Goal: Task Accomplishment & Management: Complete application form

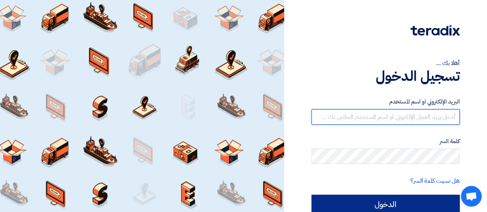
type input "[EMAIL_ADDRESS][DOMAIN_NAME]"
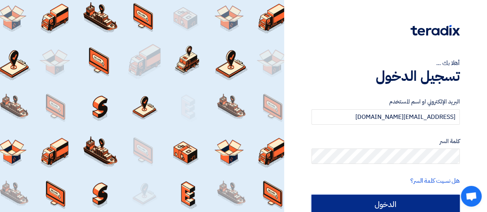
click at [389, 200] on input "الدخول" at bounding box center [385, 204] width 148 height 19
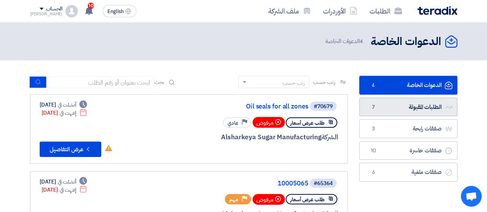
click at [394, 101] on link "الطلبات المقبولة الطلبات المقبولة 7" at bounding box center [408, 107] width 98 height 19
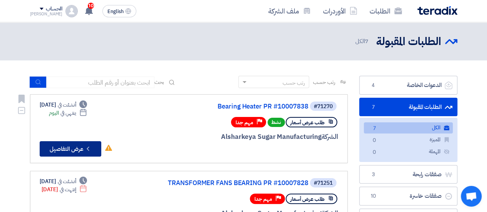
click at [74, 152] on button "Check details عرض التفاصيل" at bounding box center [71, 148] width 62 height 15
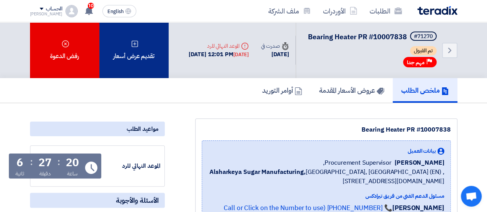
click at [146, 65] on div "تقديم عرض أسعار" at bounding box center [133, 50] width 69 height 56
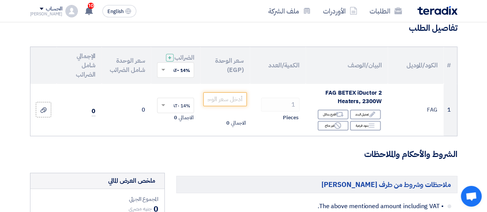
scroll to position [77, 0]
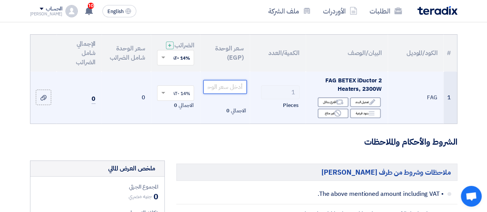
click at [222, 94] on input "number" at bounding box center [224, 87] width 43 height 14
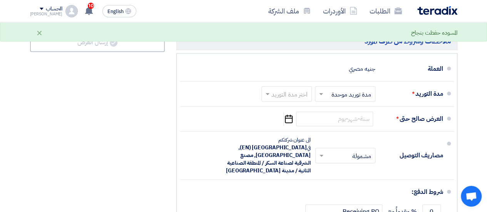
scroll to position [385, 0]
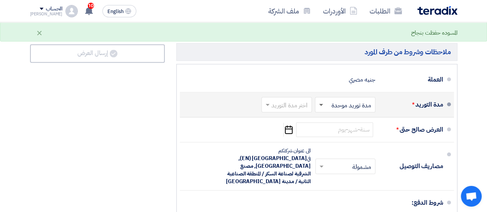
type input "143345"
click at [322, 107] on span at bounding box center [321, 105] width 4 height 3
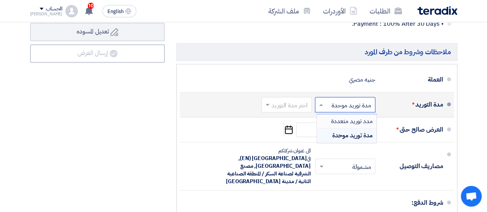
click at [337, 129] on div "مدد توريد متعددة" at bounding box center [347, 121] width 60 height 14
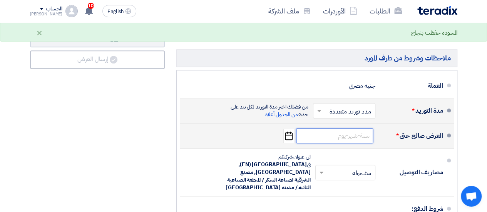
click at [355, 133] on input at bounding box center [334, 136] width 77 height 15
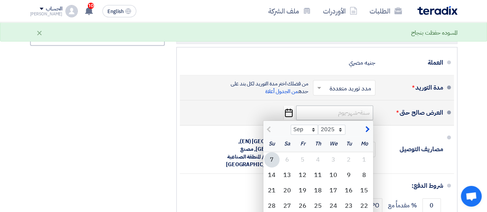
scroll to position [424, 0]
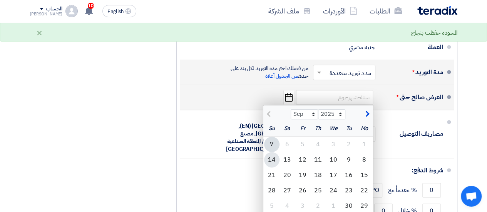
click at [276, 159] on div "14" at bounding box center [271, 159] width 15 height 15
type input "[DATE]"
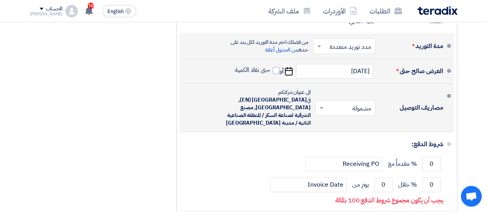
scroll to position [462, 0]
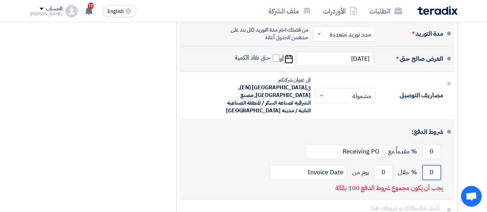
click at [434, 165] on input "0" at bounding box center [431, 172] width 18 height 15
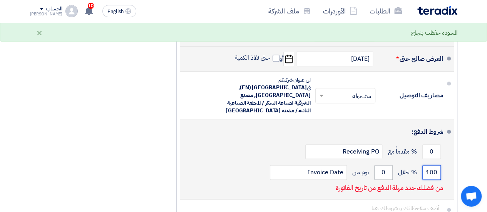
type input "100"
click at [385, 165] on input "0" at bounding box center [383, 172] width 18 height 15
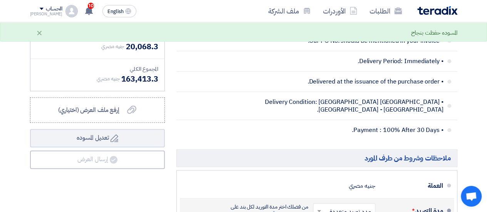
scroll to position [231, 0]
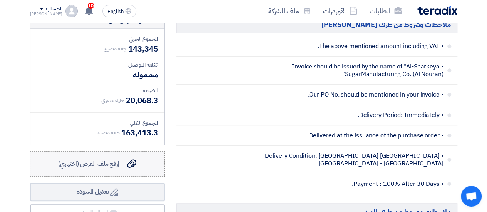
type input "15"
click at [137, 160] on label "إرفع ملف العرض (اختياري) إرفع ملف العرض (اختياري)" at bounding box center [97, 163] width 135 height 25
click at [0, 0] on input "إرفع ملف العرض (اختياري) إرفع ملف العرض (اختياري)" at bounding box center [0, 0] width 0 height 0
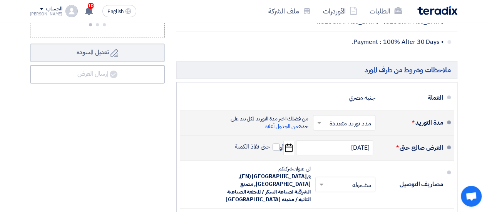
scroll to position [385, 0]
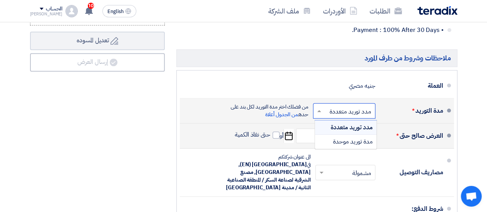
click at [353, 110] on input "text" at bounding box center [342, 111] width 59 height 11
click at [350, 113] on input "text" at bounding box center [342, 111] width 59 height 11
click at [349, 143] on span "مدة توريد موحدة" at bounding box center [353, 141] width 40 height 9
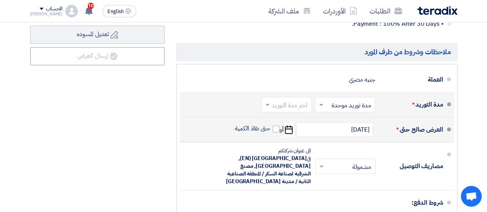
click at [293, 109] on input "text" at bounding box center [285, 105] width 47 height 11
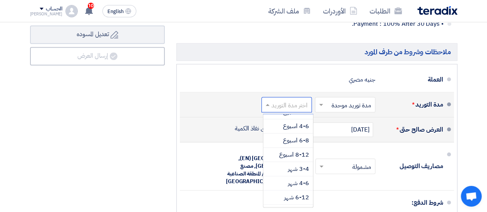
scroll to position [62, 0]
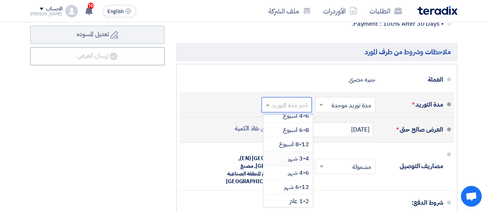
click at [305, 162] on span "3-4 شهر" at bounding box center [298, 158] width 21 height 9
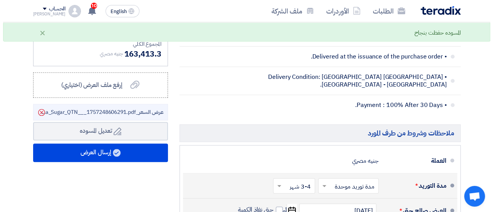
scroll to position [308, 0]
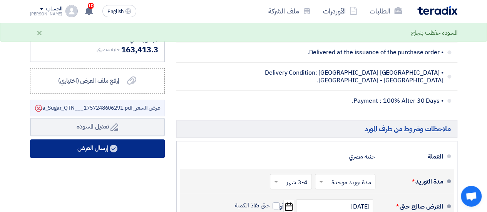
click at [148, 151] on button "إرسال العرض" at bounding box center [97, 148] width 135 height 18
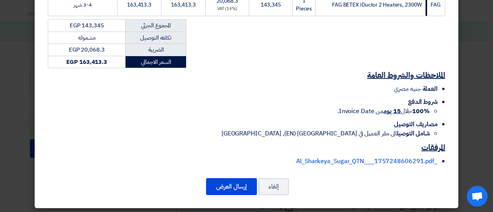
scroll to position [161, 0]
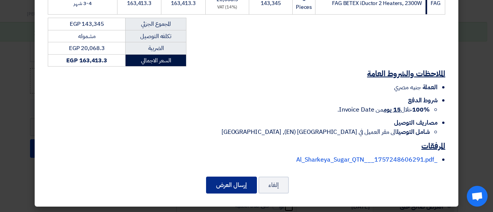
click at [242, 182] on button "إرسال العرض" at bounding box center [231, 185] width 51 height 17
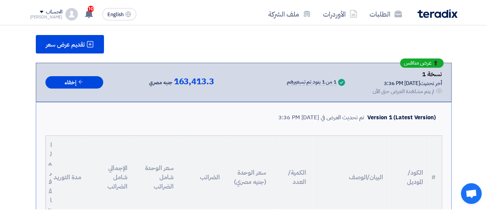
scroll to position [544, 0]
